Goal: Transaction & Acquisition: Subscribe to service/newsletter

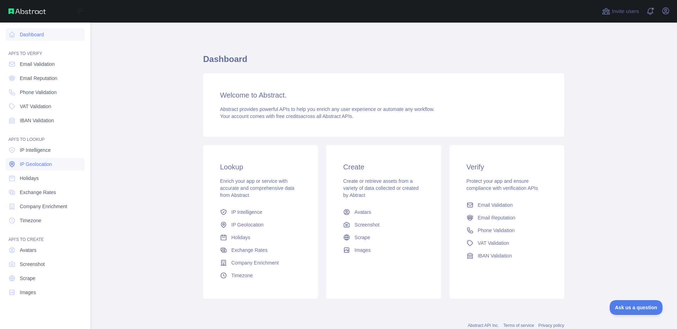
click at [42, 162] on span "IP Geolocation" at bounding box center [36, 164] width 32 height 7
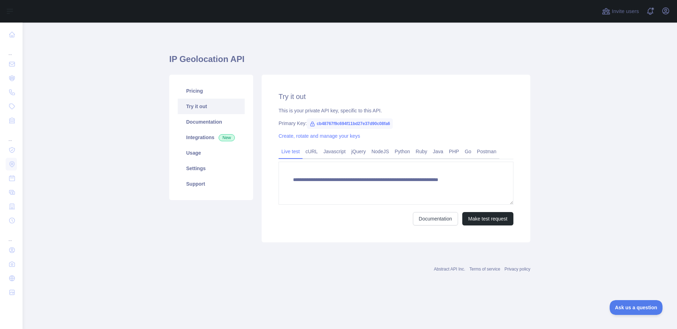
type textarea "**********"
click at [200, 150] on link "Usage" at bounding box center [211, 153] width 67 height 16
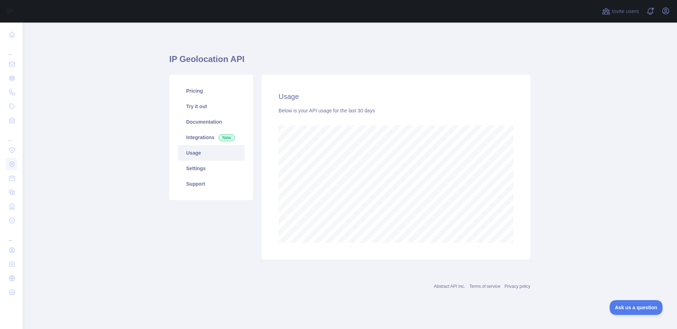
scroll to position [307, 654]
click at [209, 92] on link "Pricing" at bounding box center [211, 91] width 67 height 16
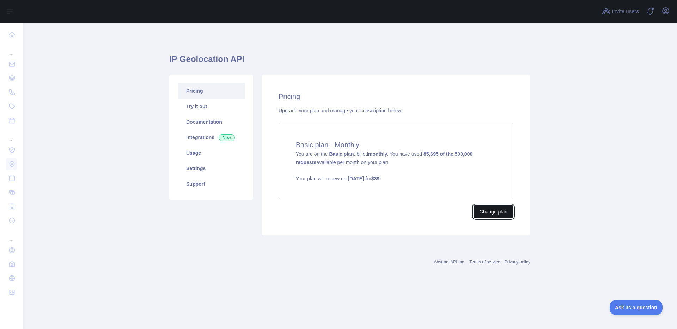
click at [496, 214] on button "Change plan" at bounding box center [493, 211] width 40 height 13
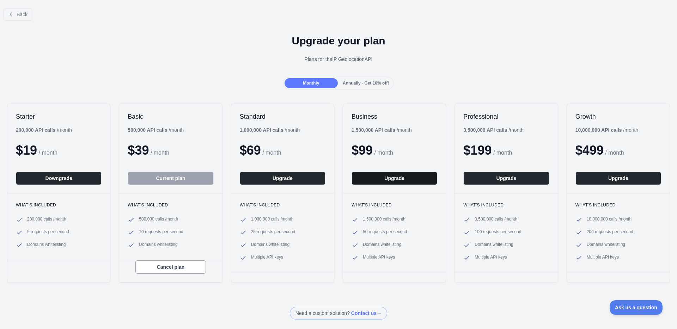
click at [388, 180] on button "Upgrade" at bounding box center [394, 178] width 86 height 13
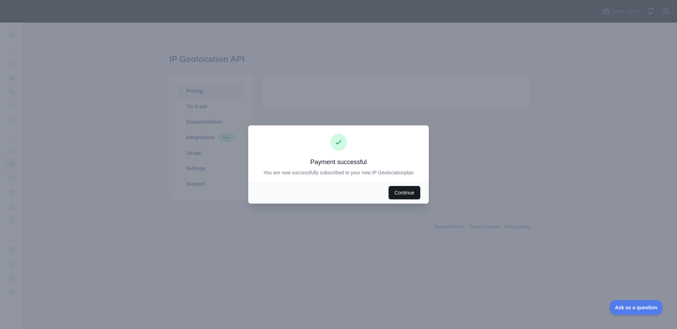
click at [404, 195] on button "Continue" at bounding box center [404, 192] width 32 height 13
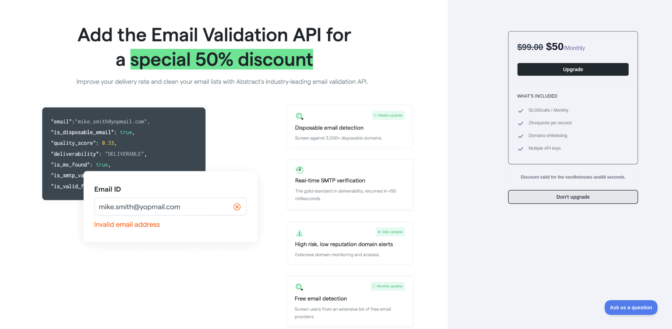
click at [571, 191] on button "Don't upgrade" at bounding box center [573, 197] width 130 height 14
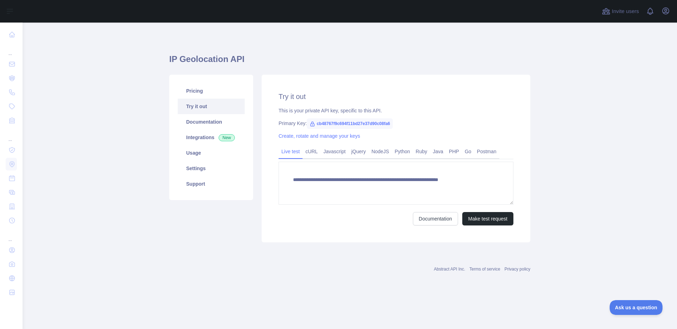
type textarea "**********"
click at [324, 269] on div "Abstract API Inc. Terms of service Privacy policy" at bounding box center [349, 270] width 361 height 6
click at [195, 150] on link "Usage" at bounding box center [211, 153] width 67 height 16
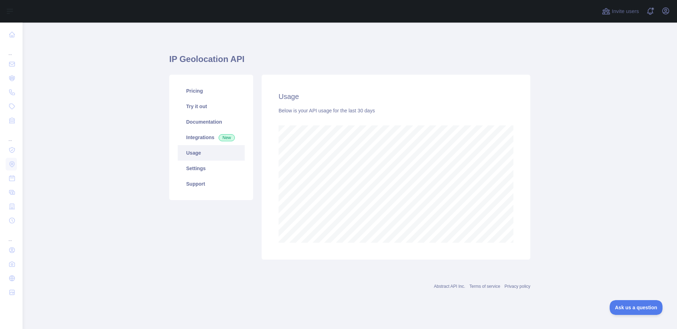
scroll to position [307, 654]
